Goal: Use online tool/utility: Utilize a website feature to perform a specific function

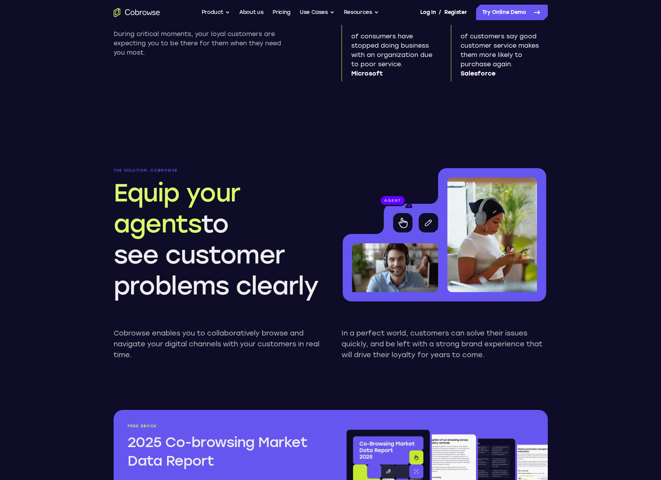
scroll to position [679, 0]
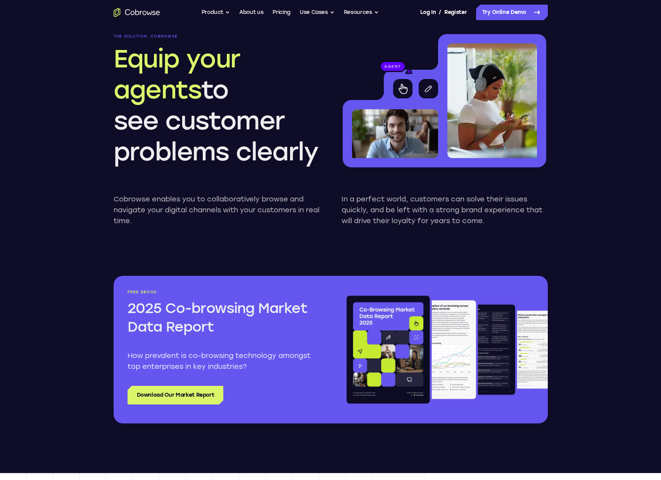
click at [145, 8] on icon "Go to the home page" at bounding box center [137, 12] width 46 height 9
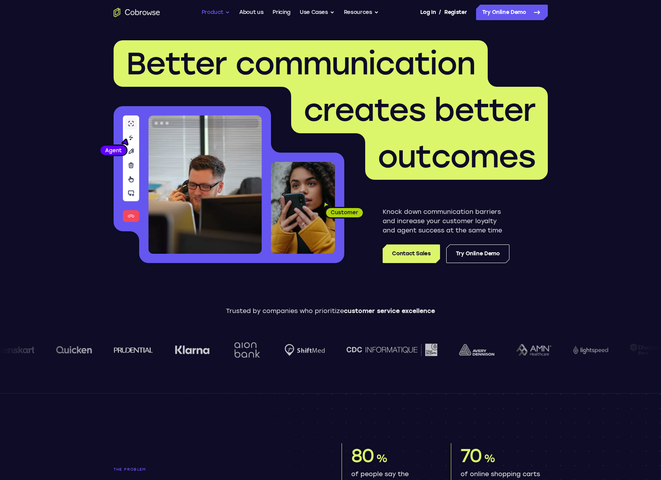
click at [219, 15] on button "Product" at bounding box center [215, 12] width 29 height 15
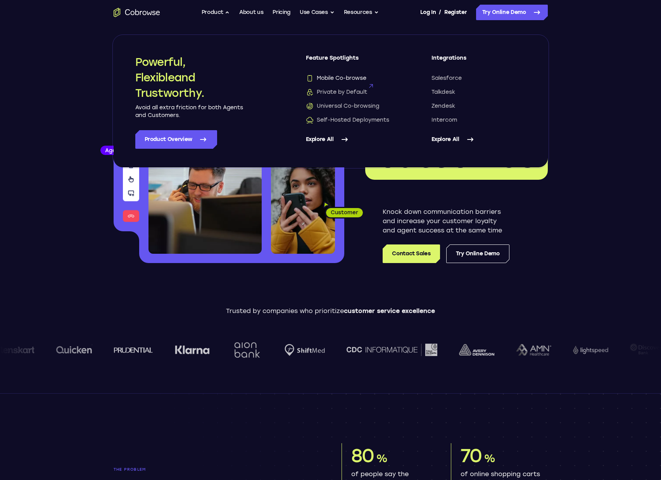
click at [333, 79] on span "Mobile Co-browse" at bounding box center [336, 78] width 60 height 8
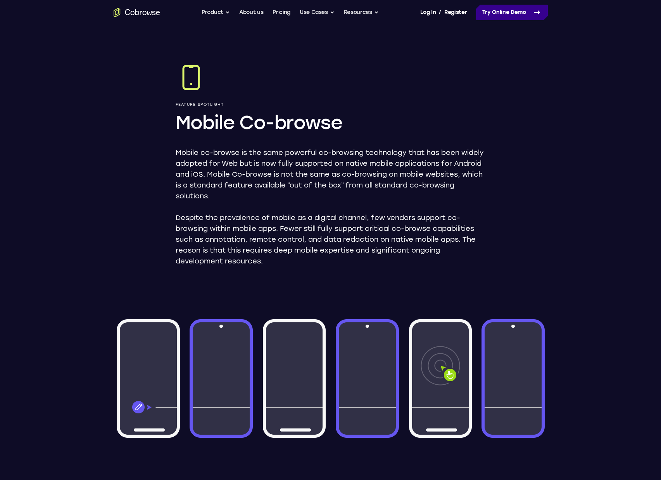
click at [506, 10] on link "Try Online Demo" at bounding box center [512, 12] width 72 height 15
click at [385, 341] on img at bounding box center [331, 379] width 434 height 150
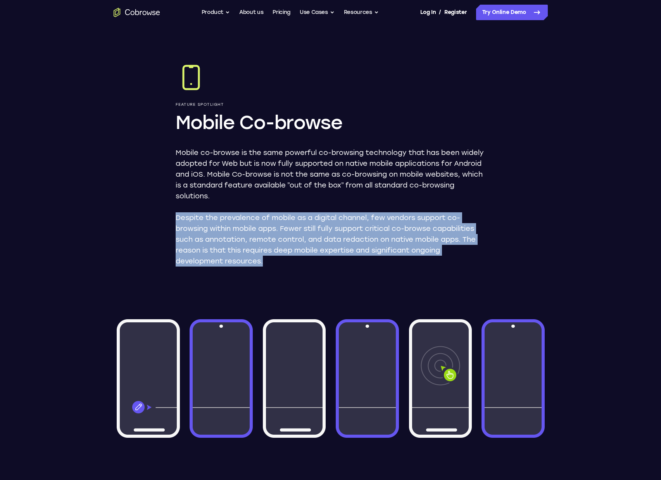
drag, startPoint x: 345, startPoint y: 269, endPoint x: 278, endPoint y: 190, distance: 103.9
click at [280, 196] on div "Feature Spotlight Mobile Co-browse Mobile co-browse is the same powerful co-bro…" at bounding box center [331, 400] width 496 height 751
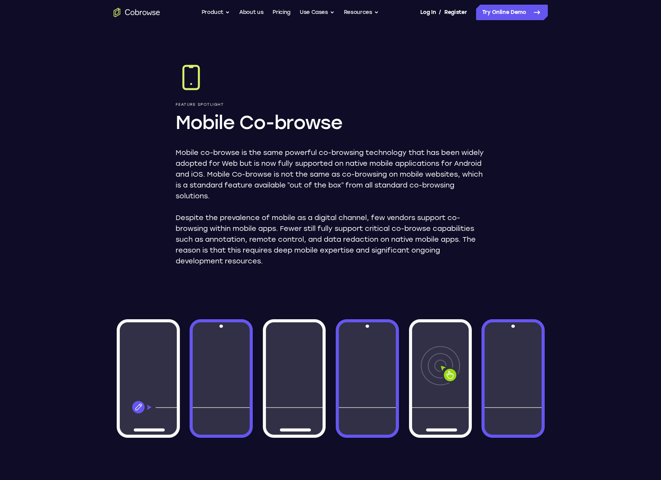
click at [278, 190] on p "Mobile co-browse is the same powerful co-browsing technology that has been wide…" at bounding box center [331, 174] width 310 height 54
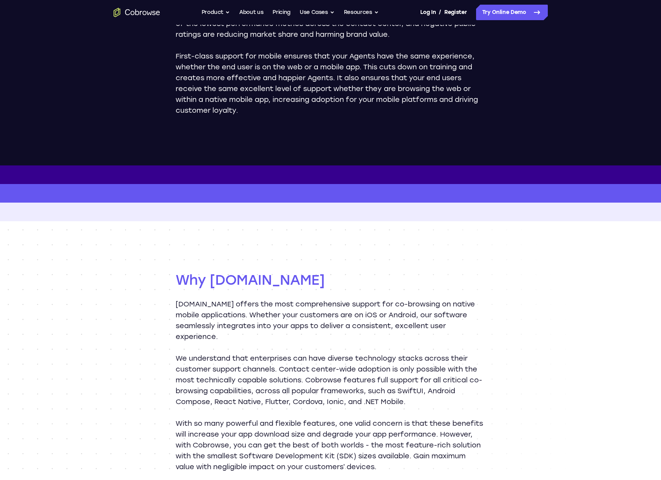
scroll to position [118, 0]
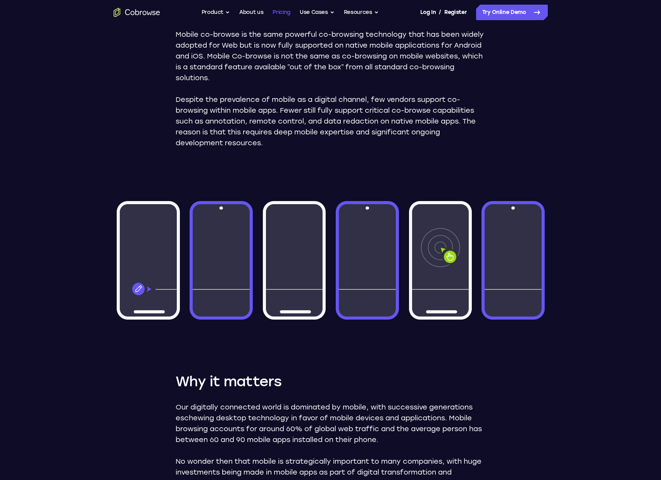
click at [284, 14] on link "Pricing" at bounding box center [281, 12] width 18 height 15
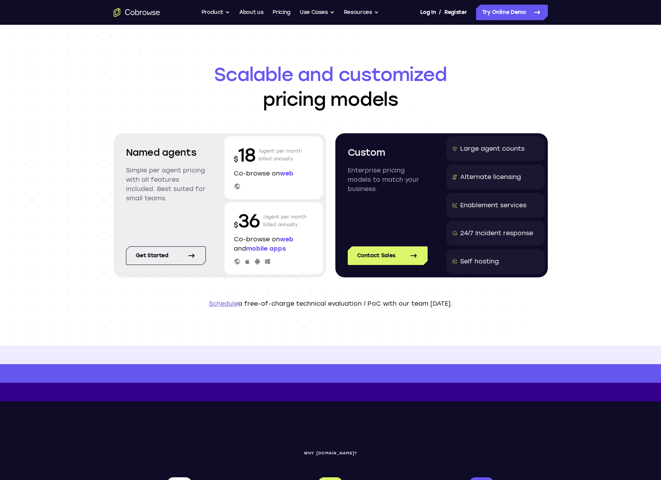
drag, startPoint x: 127, startPoint y: 151, endPoint x: 204, endPoint y: 200, distance: 90.6
click at [203, 200] on div "Named agents Simple per agent pricing with all features included. Best suited f…" at bounding box center [166, 180] width 98 height 88
click at [204, 200] on p "Simple per agent pricing with all features included. Best suited for small team…" at bounding box center [166, 184] width 80 height 37
drag, startPoint x: 213, startPoint y: 62, endPoint x: 454, endPoint y: 95, distance: 242.4
click at [454, 95] on header "Scalable and customized pricing models Named agents Simple per agent pricing wi…" at bounding box center [331, 185] width 496 height 321
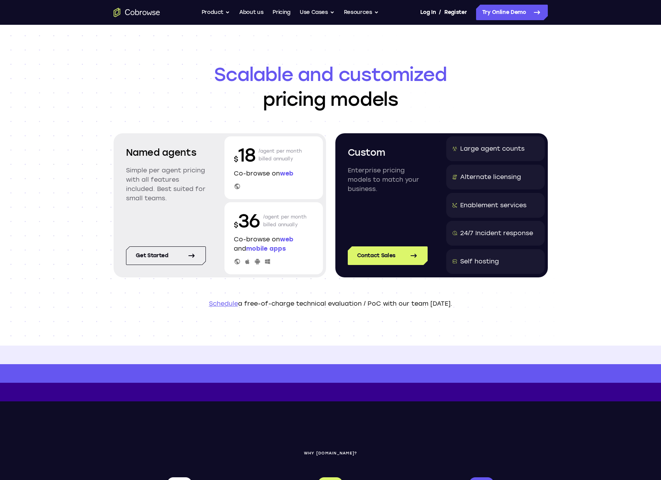
click at [454, 95] on h1 "Scalable and customized pricing models" at bounding box center [331, 87] width 434 height 50
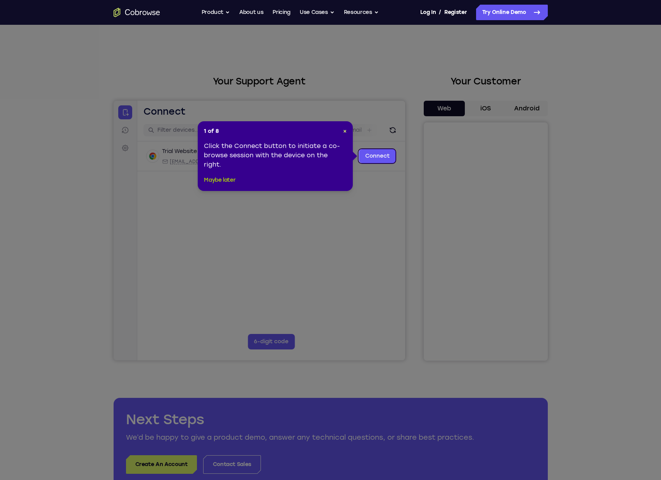
click at [228, 179] on button "Maybe later" at bounding box center [219, 180] width 31 height 9
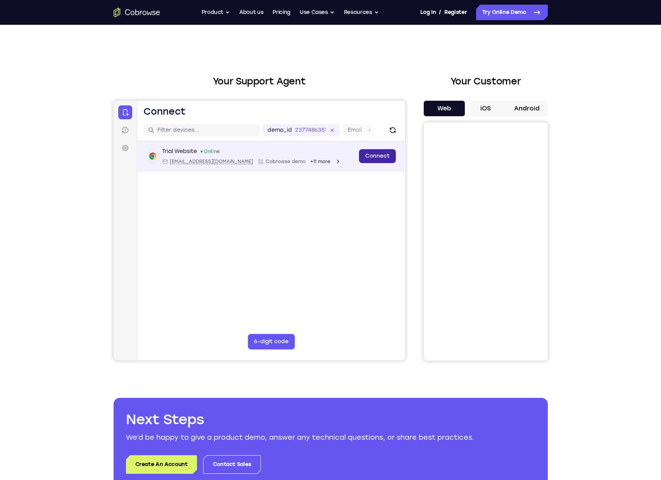
click at [379, 158] on link "Connect" at bounding box center [376, 156] width 37 height 14
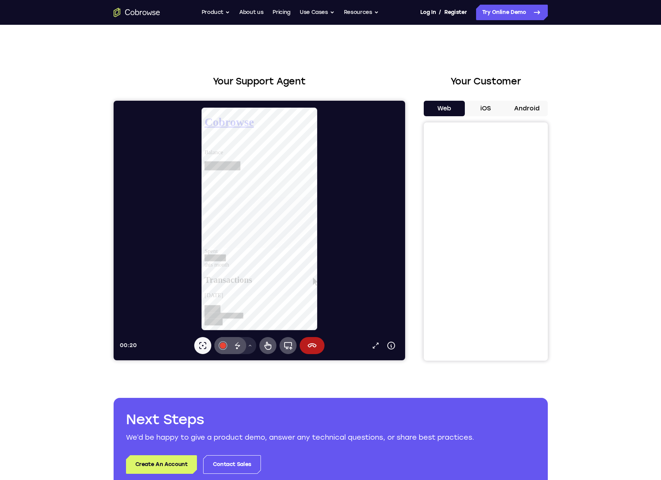
scroll to position [74, 0]
click at [264, 346] on icon at bounding box center [267, 345] width 9 height 9
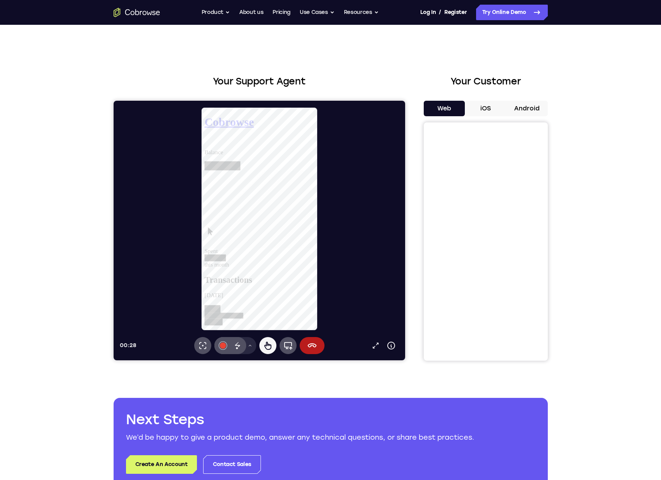
drag, startPoint x: 322, startPoint y: 270, endPoint x: 439, endPoint y: 213, distance: 130.1
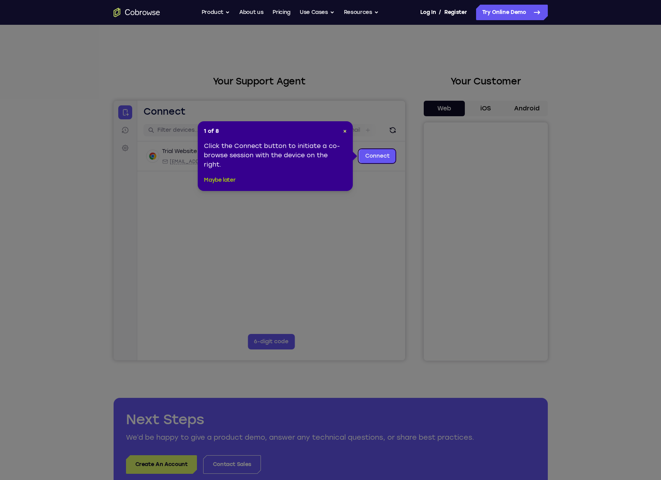
click at [228, 179] on button "Maybe later" at bounding box center [219, 180] width 31 height 9
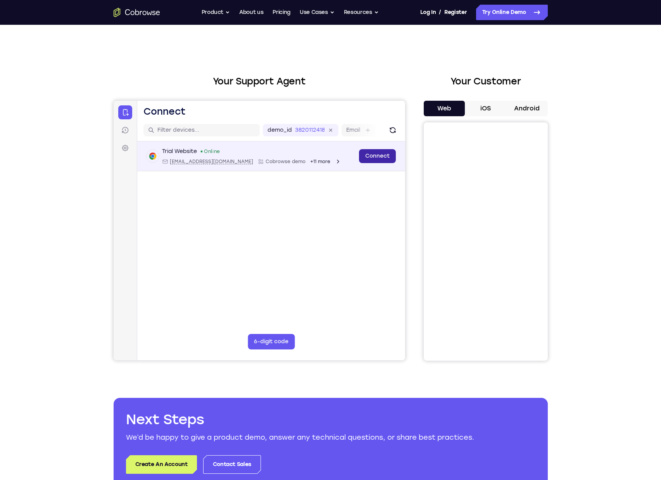
click at [372, 157] on link "Connect" at bounding box center [376, 156] width 37 height 14
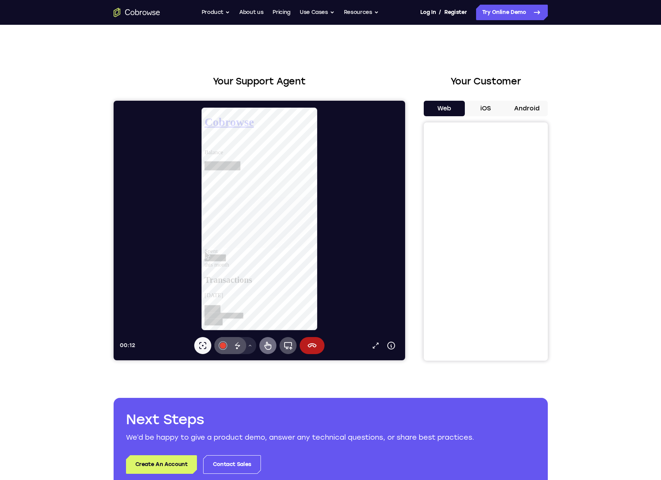
click at [270, 348] on icon at bounding box center [267, 345] width 9 height 9
drag, startPoint x: 324, startPoint y: 265, endPoint x: 322, endPoint y: 282, distance: 17.9
click at [266, 347] on icon at bounding box center [267, 345] width 9 height 9
click at [597, 227] on div "Your Support Agent Your Customer Web iOS Android Next Steps We’d be happy to gi…" at bounding box center [330, 280] width 661 height 511
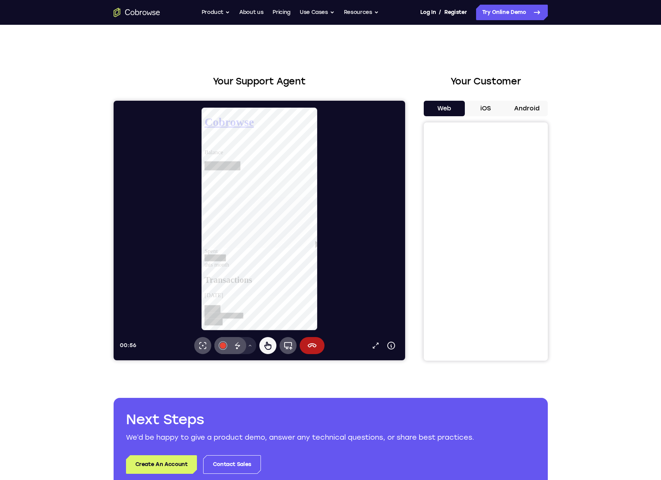
click at [357, 61] on div "Your Support Agent Your Customer Web iOS Android Next Steps We’d be happy to gi…" at bounding box center [331, 280] width 496 height 511
click at [316, 63] on div "Your Support Agent Your Customer Web iOS Android Next Steps We’d be happy to gi…" at bounding box center [331, 280] width 496 height 511
click at [575, 82] on div "Your Support Agent Your Customer Web iOS Android Next Steps We’d be happy to gi…" at bounding box center [331, 280] width 496 height 511
